Goal: Information Seeking & Learning: Understand process/instructions

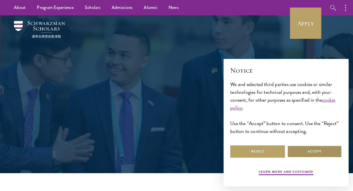
click at [310, 145] on button "Accept" at bounding box center [314, 151] width 55 height 13
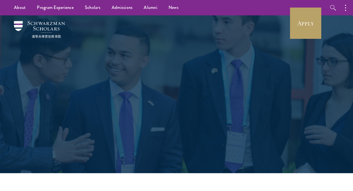
click at [69, 43] on div "Admissions Join the world's next generation of leaders." at bounding box center [176, 94] width 319 height 158
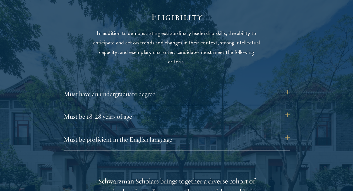
scroll to position [715, 0]
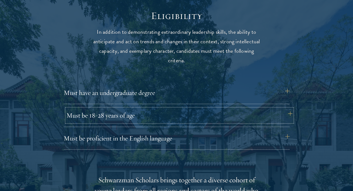
click at [122, 109] on button "Must be 18-28 years of age" at bounding box center [179, 115] width 226 height 13
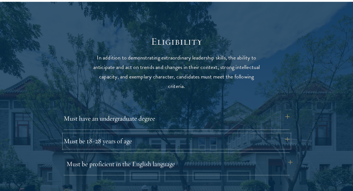
scroll to position [690, 0]
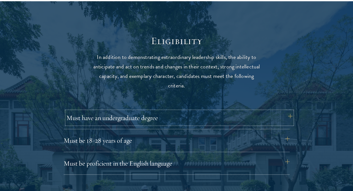
click at [212, 114] on button "Must have an undergraduate degree" at bounding box center [179, 117] width 226 height 13
click at [290, 112] on button "Must have an undergraduate degree" at bounding box center [179, 117] width 226 height 13
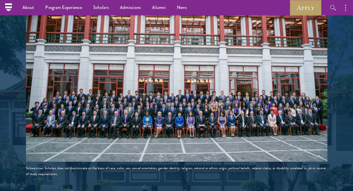
scroll to position [948, 0]
click at [197, 121] on img at bounding box center [176, 86] width 301 height 151
click at [253, 165] on div "Schwarzman Scholars does not discriminate on the basis of race, color, sex, sex…" at bounding box center [176, 171] width 301 height 12
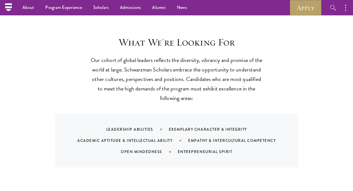
scroll to position [492, 0]
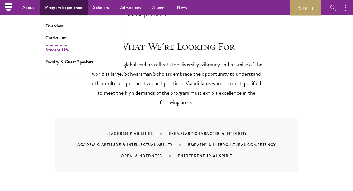
click at [58, 52] on link "Student Life" at bounding box center [56, 50] width 23 height 6
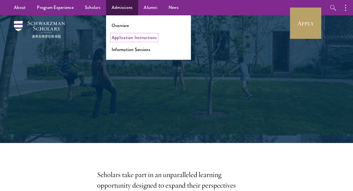
click at [126, 38] on link "Application Instructions" at bounding box center [134, 37] width 45 height 6
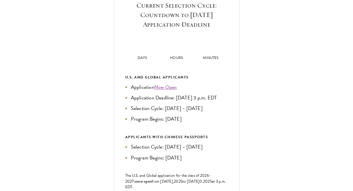
scroll to position [222, 0]
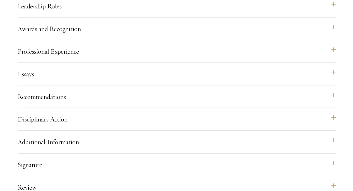
scroll to position [603, 0]
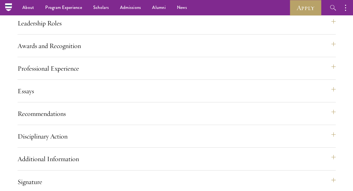
scroll to position [585, 0]
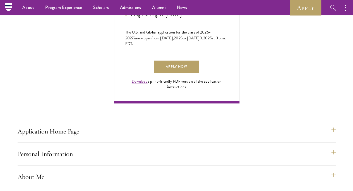
scroll to position [355, 0]
